Goal: Task Accomplishment & Management: Manage account settings

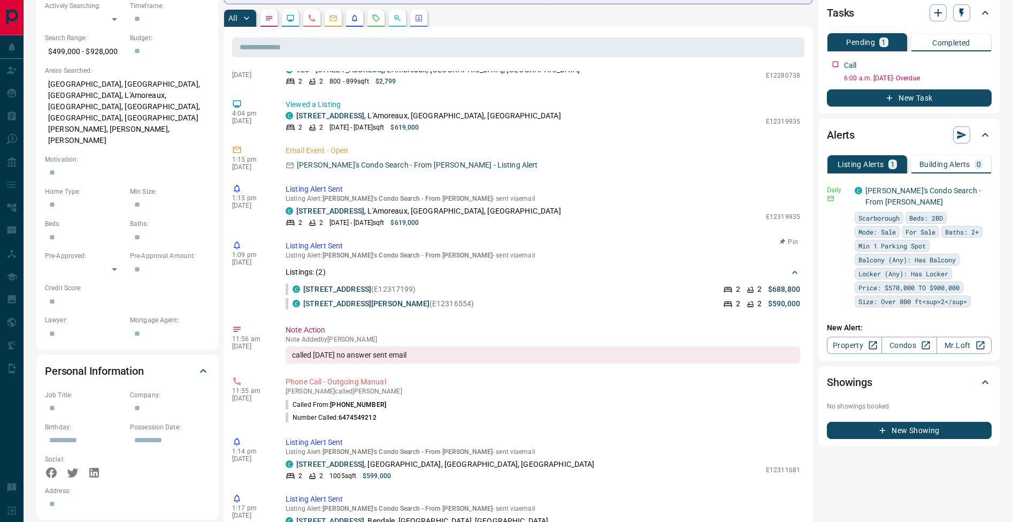
scroll to position [483, 0]
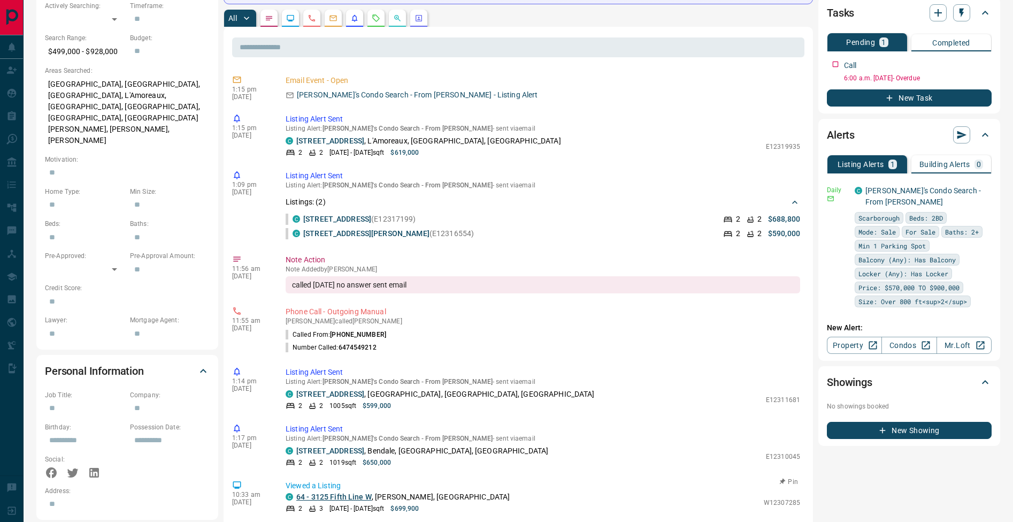
click at [360, 492] on link "64 - 3125 Fifth Line W" at bounding box center [333, 496] width 75 height 9
click at [981, 194] on icon "button" at bounding box center [985, 190] width 10 height 10
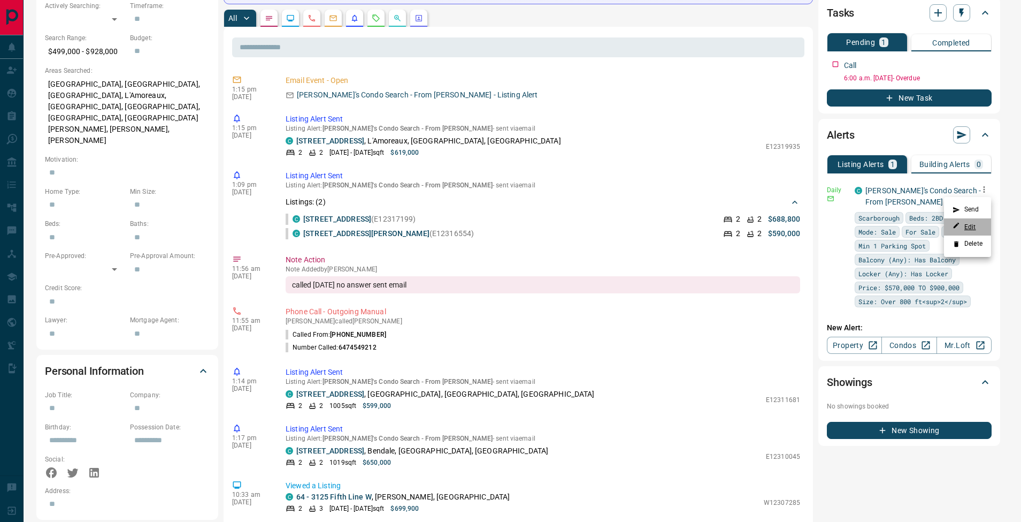
click at [974, 228] on link "Edit" at bounding box center [965, 227] width 24 height 10
click at [415, 437] on div at bounding box center [510, 261] width 1021 height 522
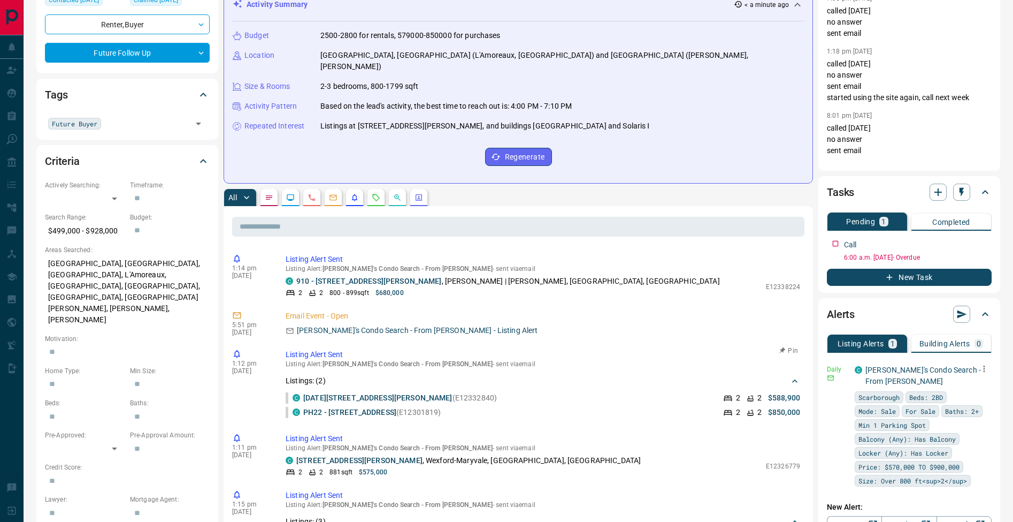
scroll to position [0, 0]
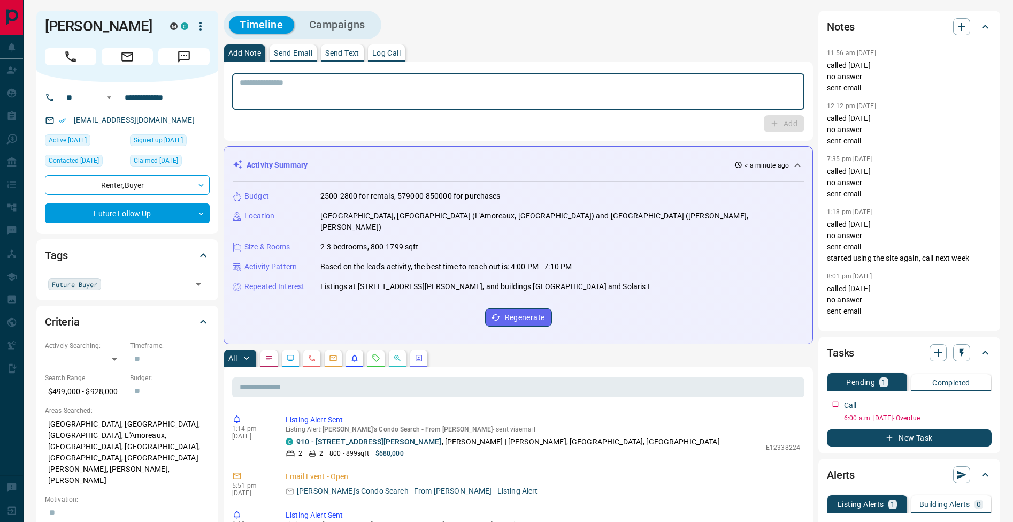
click at [346, 87] on textarea at bounding box center [519, 91] width 558 height 27
click at [395, 55] on p "Log Call" at bounding box center [386, 52] width 28 height 7
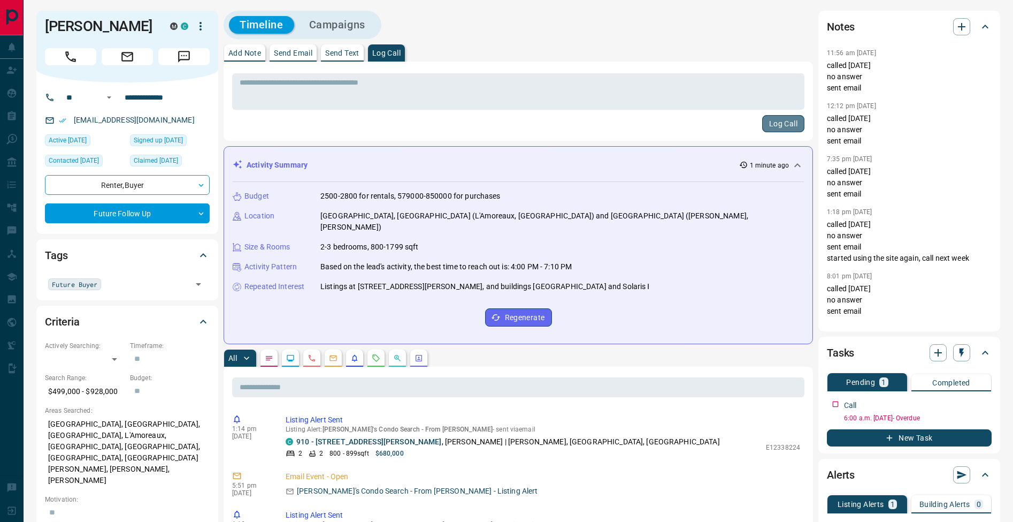
click at [781, 121] on button "Log Call" at bounding box center [783, 123] width 42 height 17
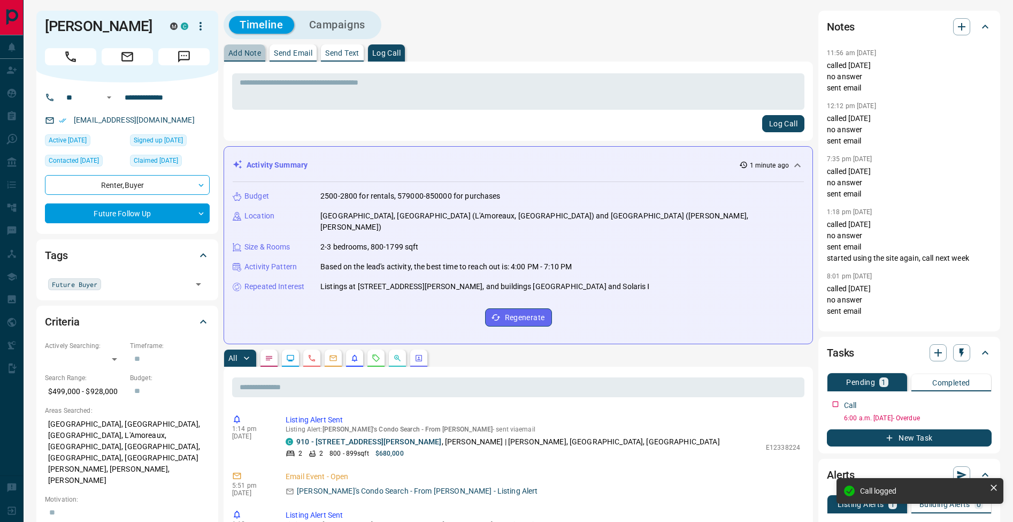
click at [246, 54] on p "Add Note" at bounding box center [244, 52] width 33 height 7
click at [981, 404] on icon "button" at bounding box center [985, 402] width 9 height 9
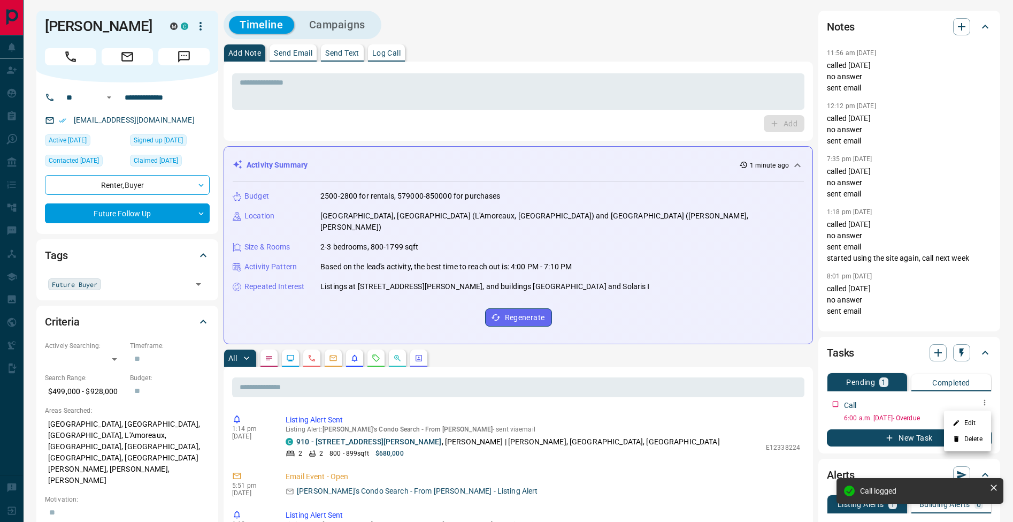
click at [979, 418] on li "Edit" at bounding box center [967, 423] width 47 height 16
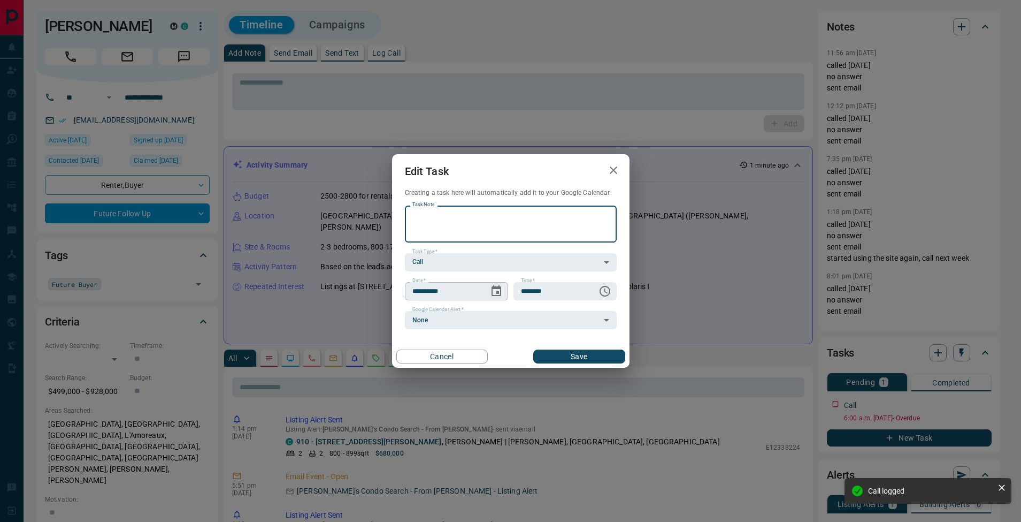
click at [496, 288] on icon "Choose date, selected date is Aug 13, 2025" at bounding box center [497, 290] width 10 height 11
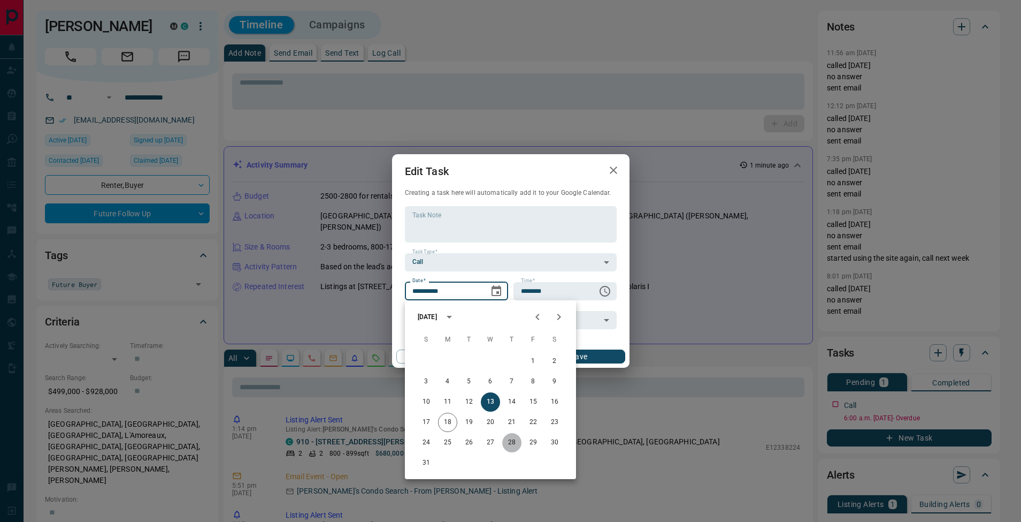
click at [513, 446] on button "28" at bounding box center [511, 442] width 19 height 19
type input "**********"
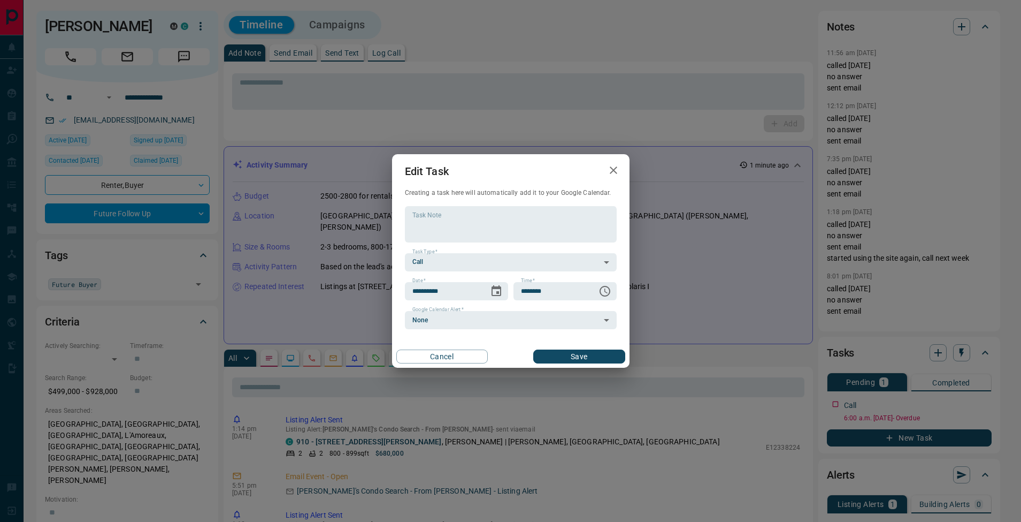
click at [576, 351] on button "Save" at bounding box center [578, 356] width 91 height 14
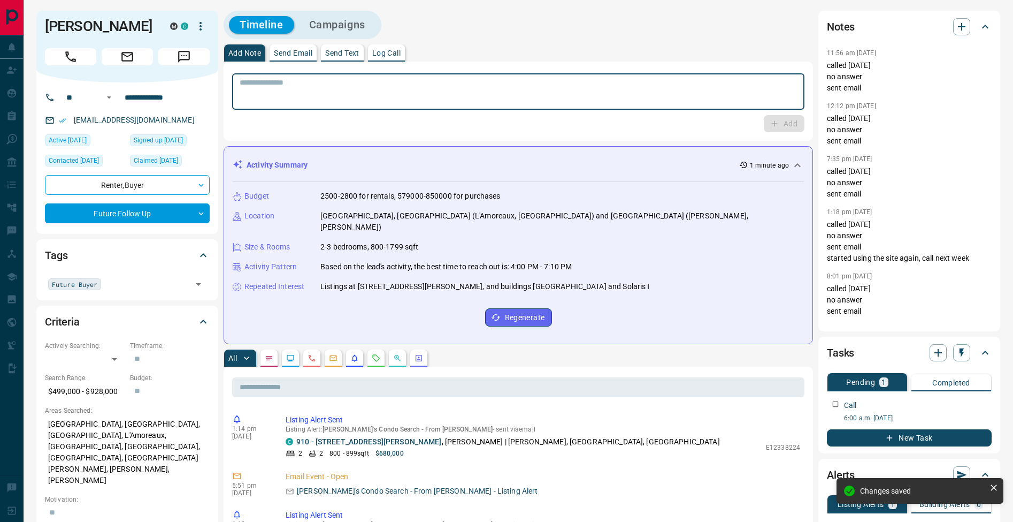
drag, startPoint x: 281, startPoint y: 85, endPoint x: 537, endPoint y: 98, distance: 255.6
click at [281, 85] on textarea at bounding box center [519, 91] width 558 height 27
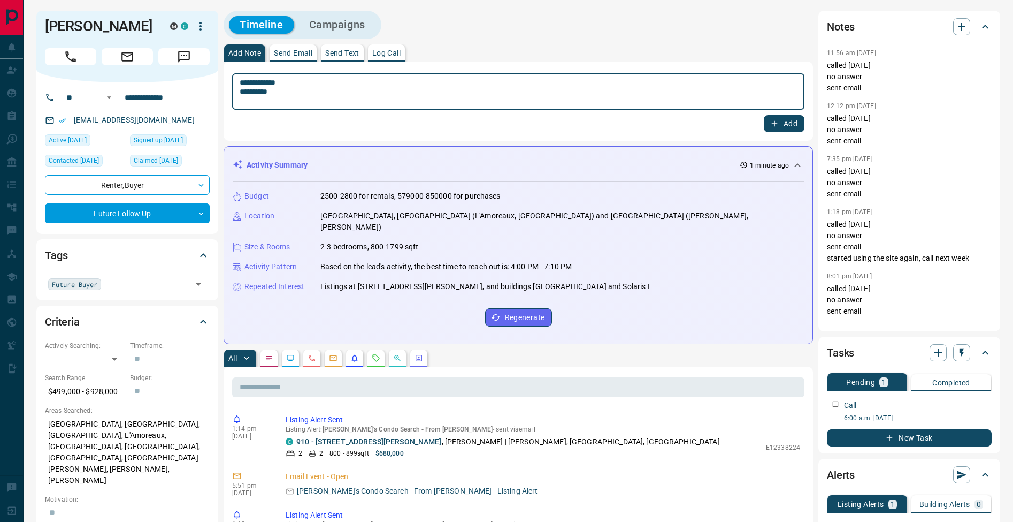
click at [243, 91] on textarea "**********" at bounding box center [519, 91] width 558 height 27
click at [279, 91] on textarea "**********" at bounding box center [519, 91] width 558 height 27
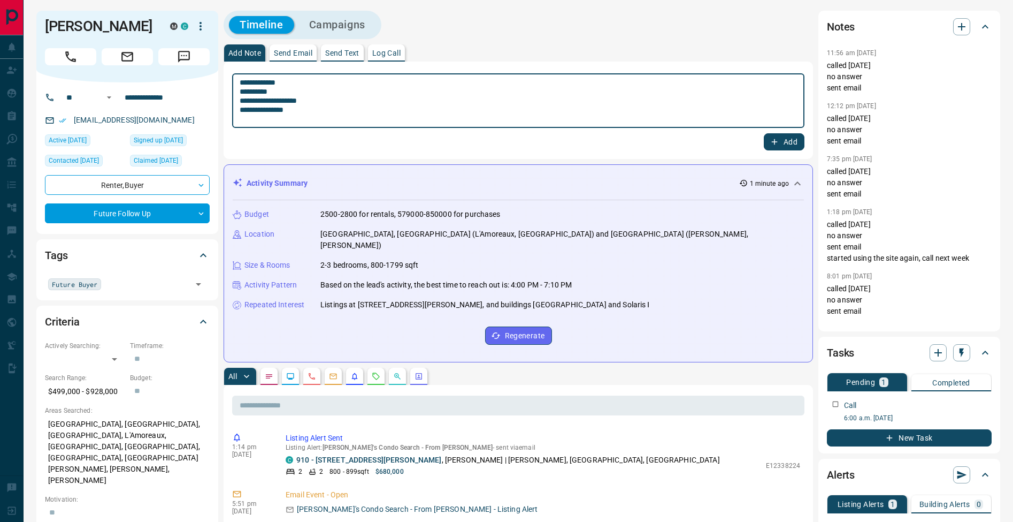
type textarea "**********"
click at [789, 143] on button "Add" at bounding box center [784, 141] width 41 height 17
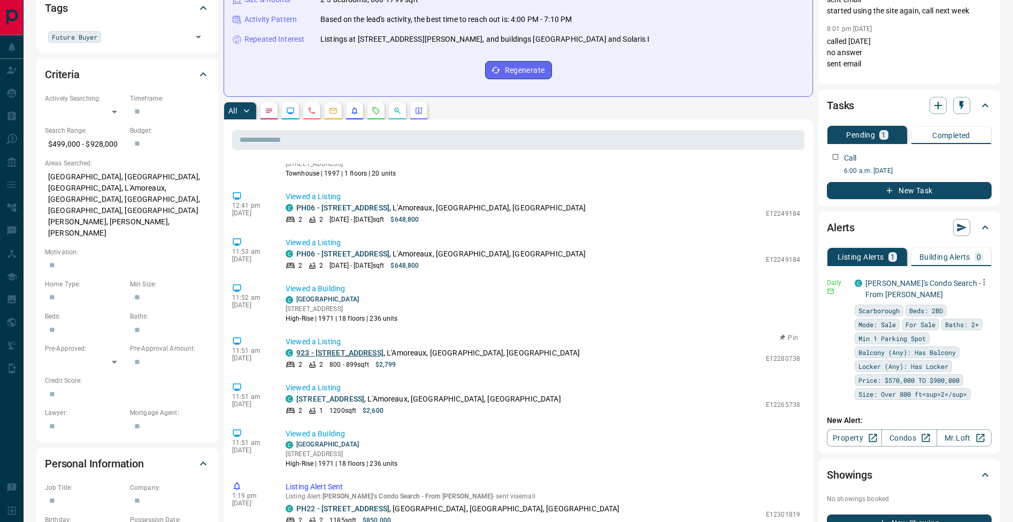
scroll to position [1153, 0]
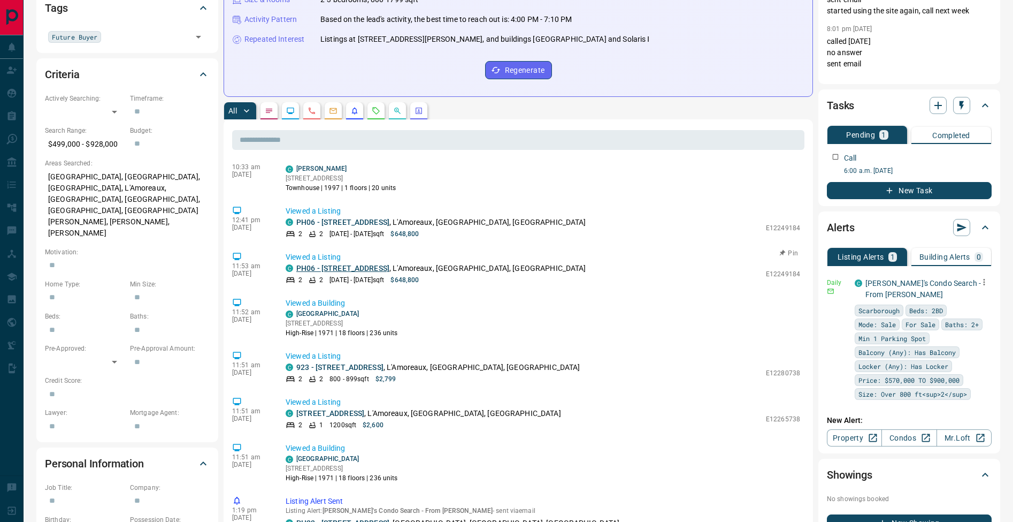
click at [376, 264] on link "PH06 - [STREET_ADDRESS]" at bounding box center [342, 268] width 93 height 9
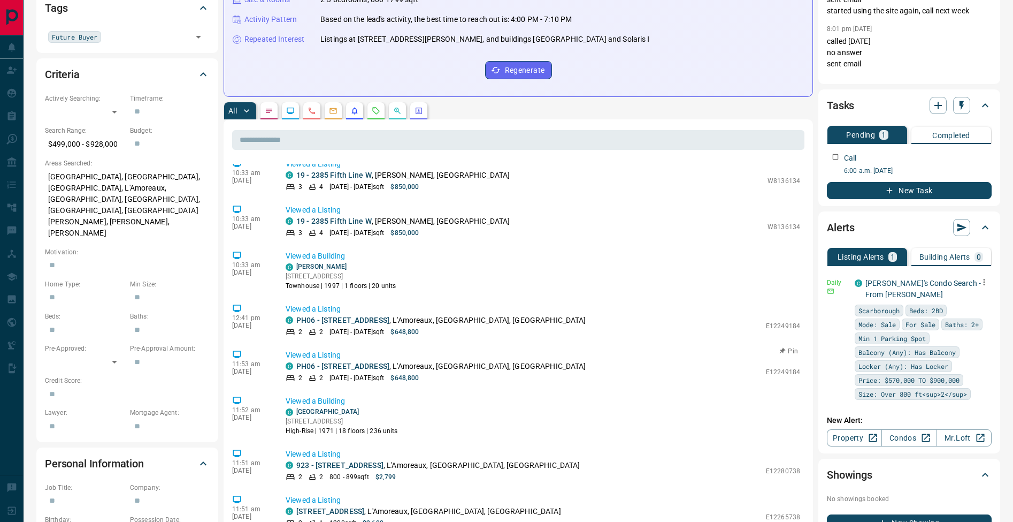
scroll to position [1035, 0]
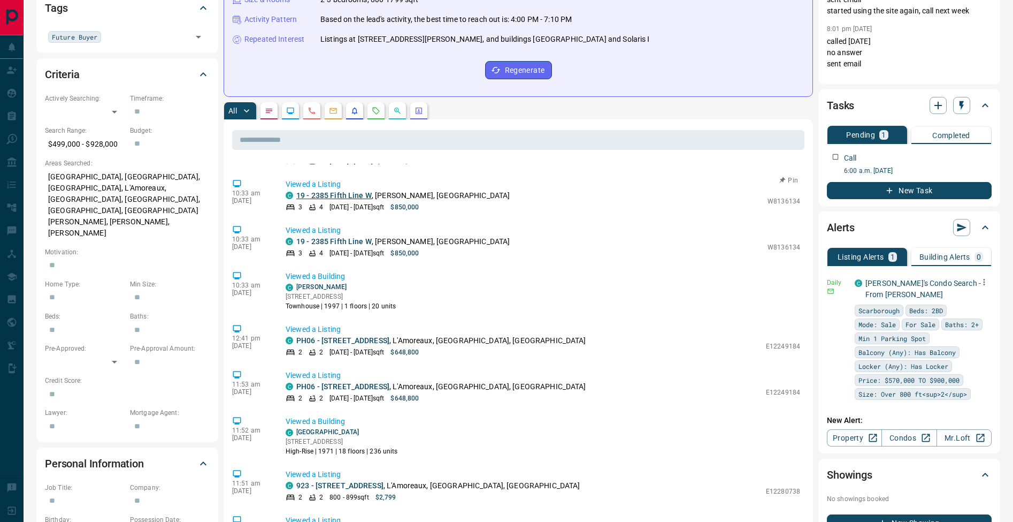
click at [346, 191] on link "19 - 2385 Fifth Line W" at bounding box center [333, 195] width 75 height 9
